Goal: Book appointment/travel/reservation

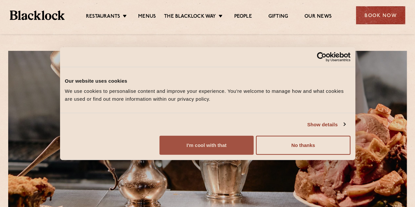
click at [254, 155] on button "I'm cool with that" at bounding box center [206, 145] width 94 height 19
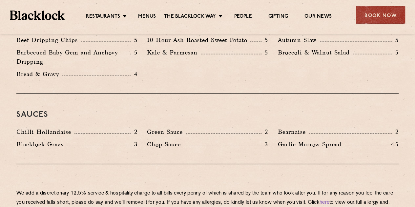
scroll to position [1030, 0]
click at [394, 19] on div "Book Now" at bounding box center [380, 15] width 49 height 18
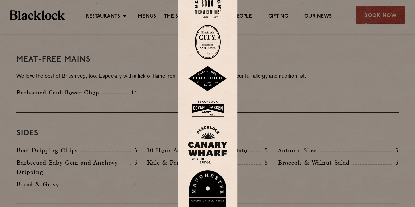
scroll to position [918, 0]
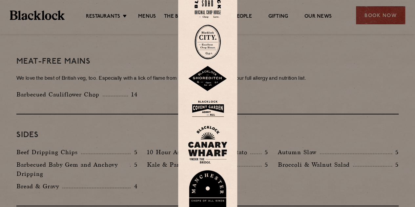
click at [219, 13] on img at bounding box center [208, 4] width 26 height 27
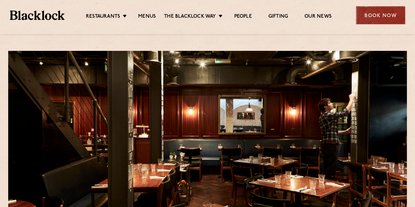
click at [374, 18] on div "Book Now" at bounding box center [380, 15] width 49 height 18
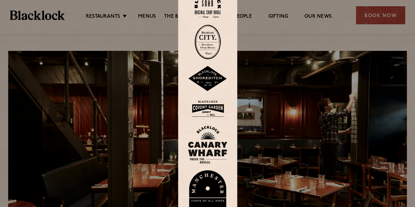
click at [212, 41] on img at bounding box center [208, 42] width 26 height 35
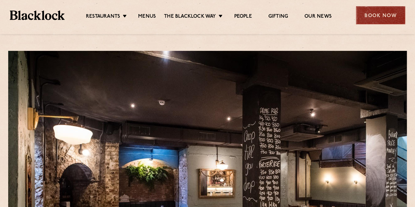
click at [397, 7] on div "Book Now" at bounding box center [380, 15] width 49 height 18
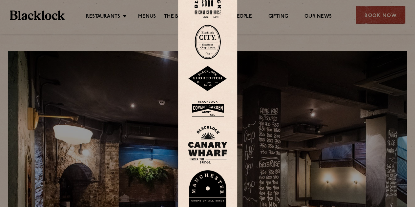
click at [207, 82] on img at bounding box center [207, 79] width 39 height 26
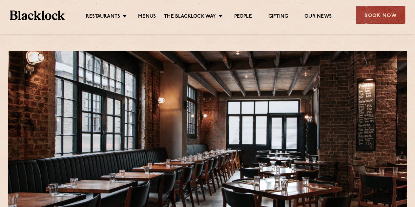
click at [383, 6] on div "Restaurants [GEOGRAPHIC_DATA] [GEOGRAPHIC_DATA] [GEOGRAPHIC_DATA] [GEOGRAPHIC_D…" at bounding box center [207, 14] width 415 height 29
click at [381, 15] on div "Book Now" at bounding box center [380, 15] width 49 height 18
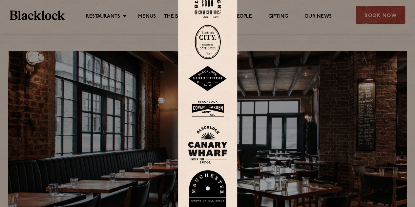
click at [217, 111] on img at bounding box center [207, 108] width 39 height 21
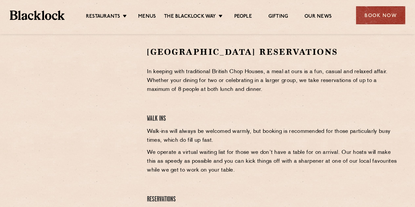
scroll to position [209, 0]
